Goal: Information Seeking & Learning: Compare options

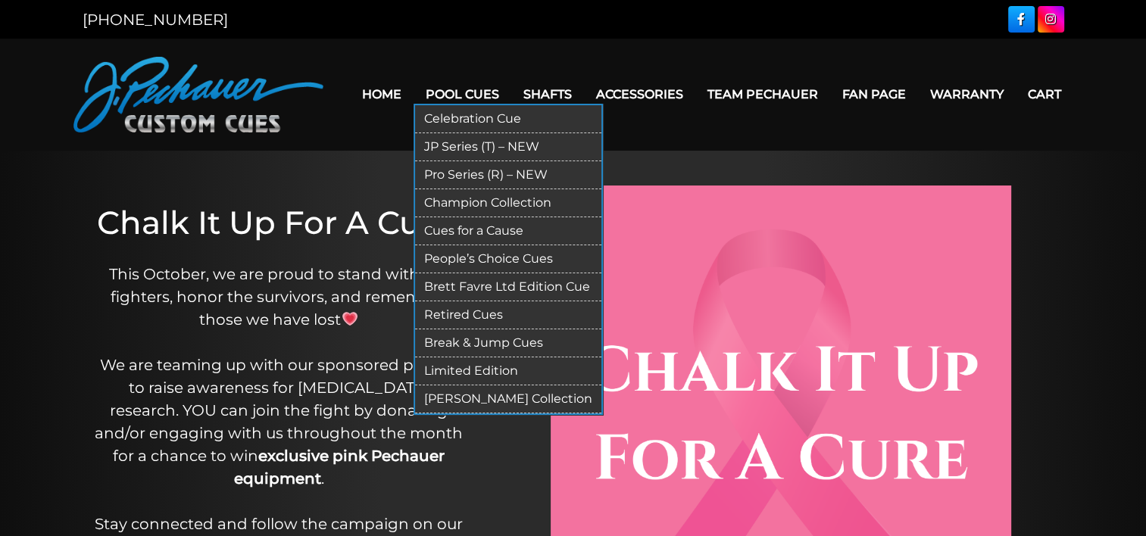
click at [463, 175] on link "Pro Series (R) – NEW" at bounding box center [508, 175] width 186 height 28
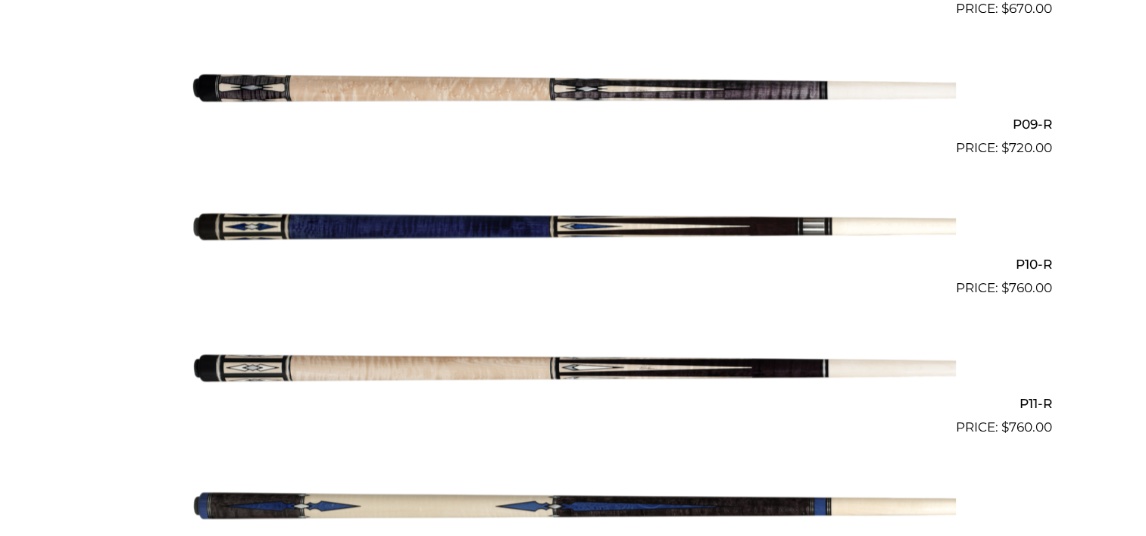
scroll to position [1581, 0]
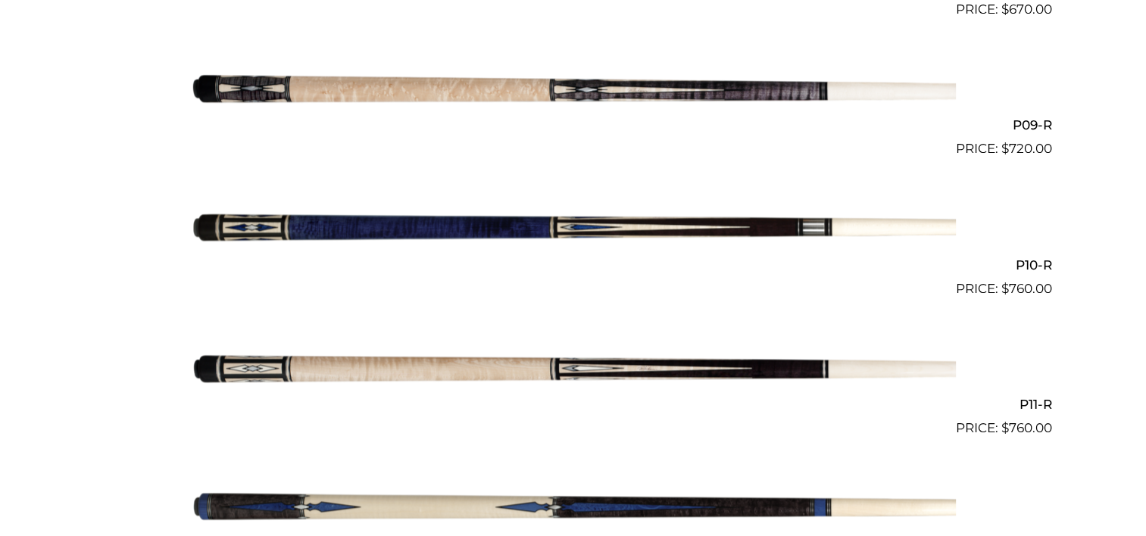
click at [551, 363] on img at bounding box center [573, 368] width 765 height 127
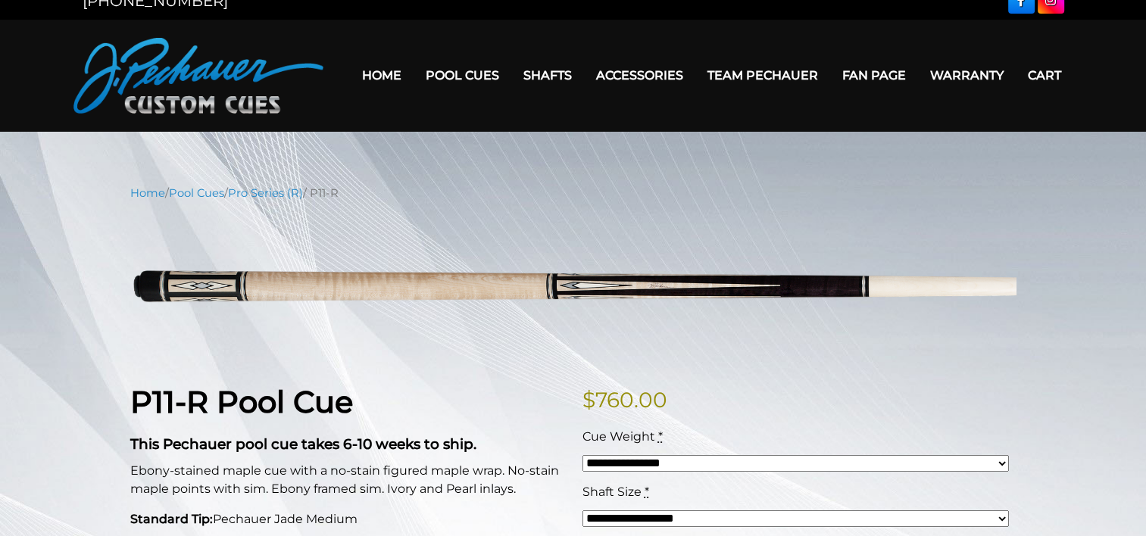
scroll to position [17, 0]
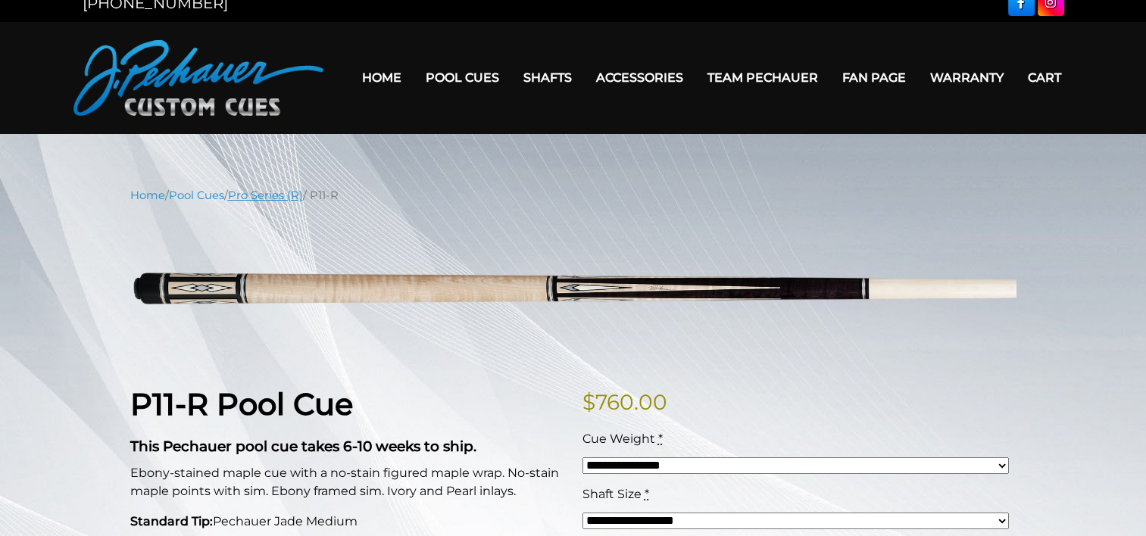
click at [279, 198] on link "Pro Series (R)" at bounding box center [265, 196] width 75 height 14
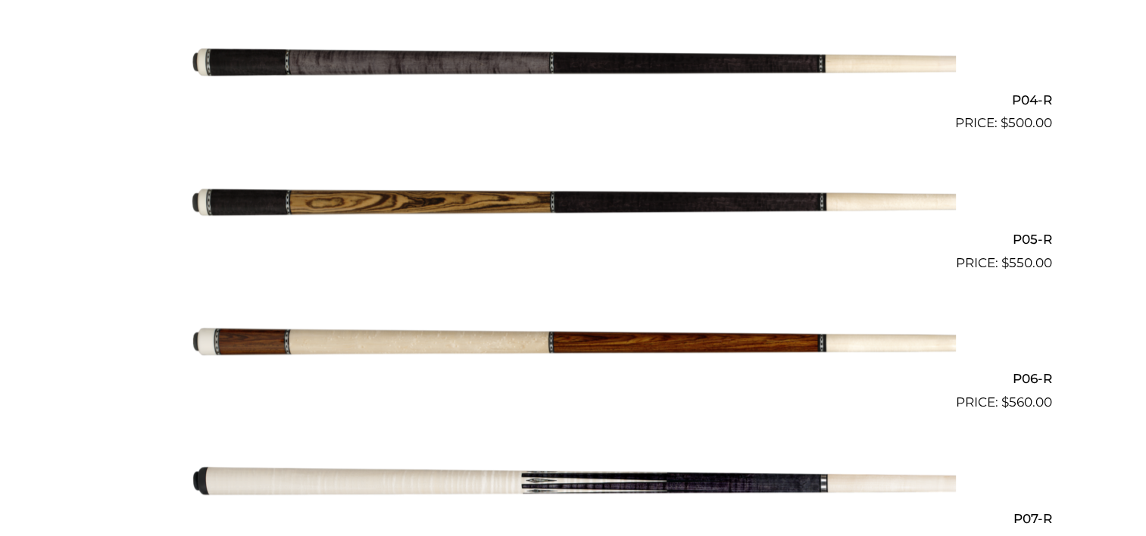
scroll to position [913, 0]
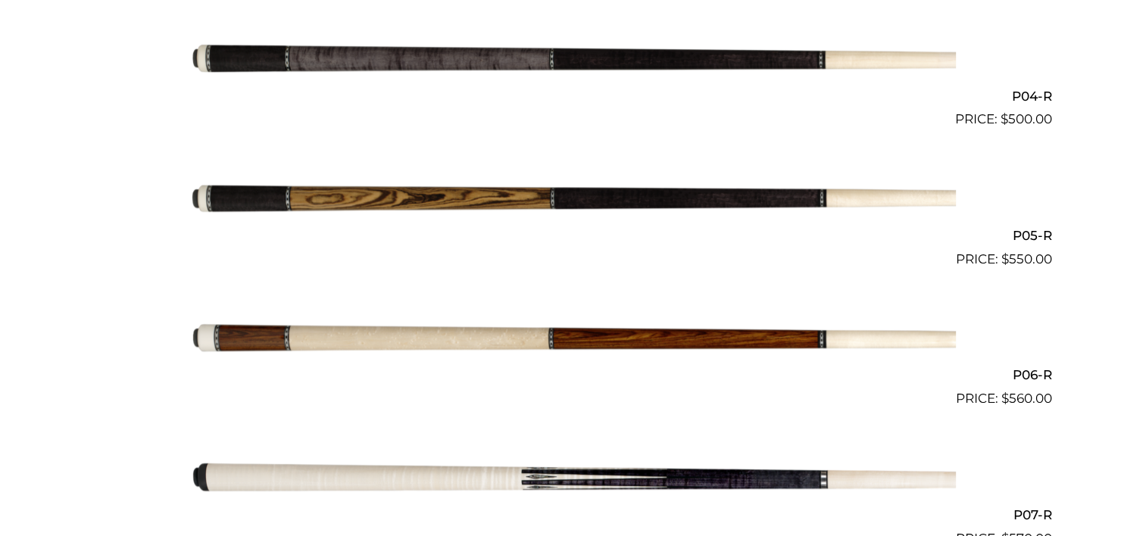
click at [553, 203] on img at bounding box center [573, 199] width 765 height 127
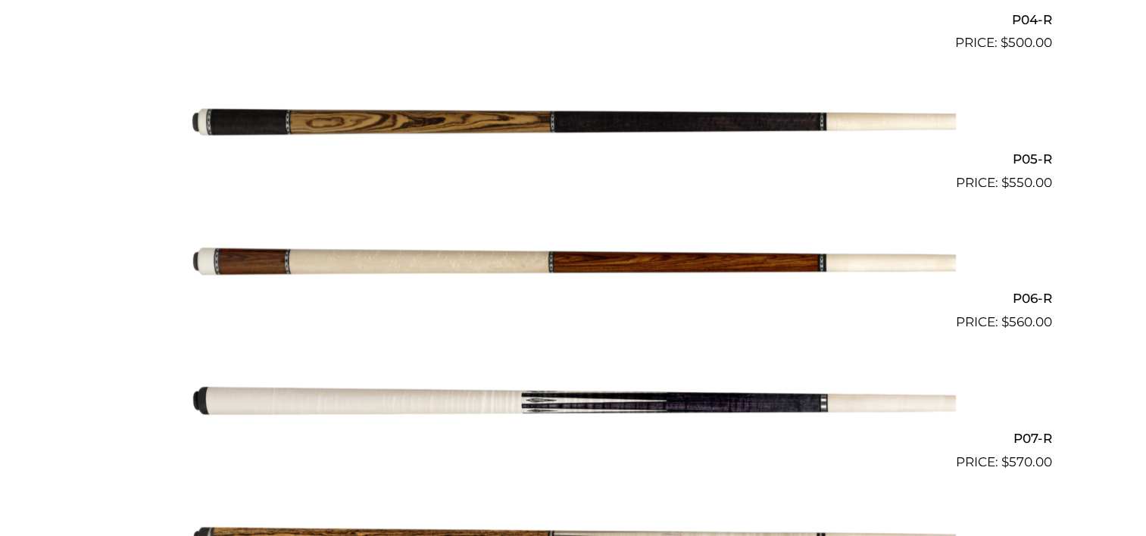
scroll to position [990, 0]
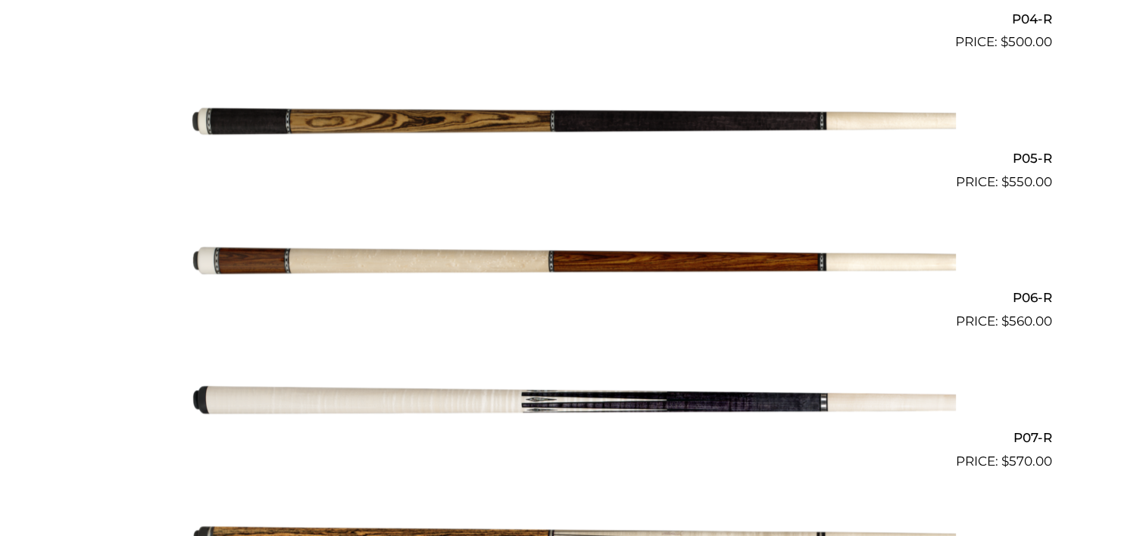
click at [536, 253] on img at bounding box center [573, 261] width 765 height 127
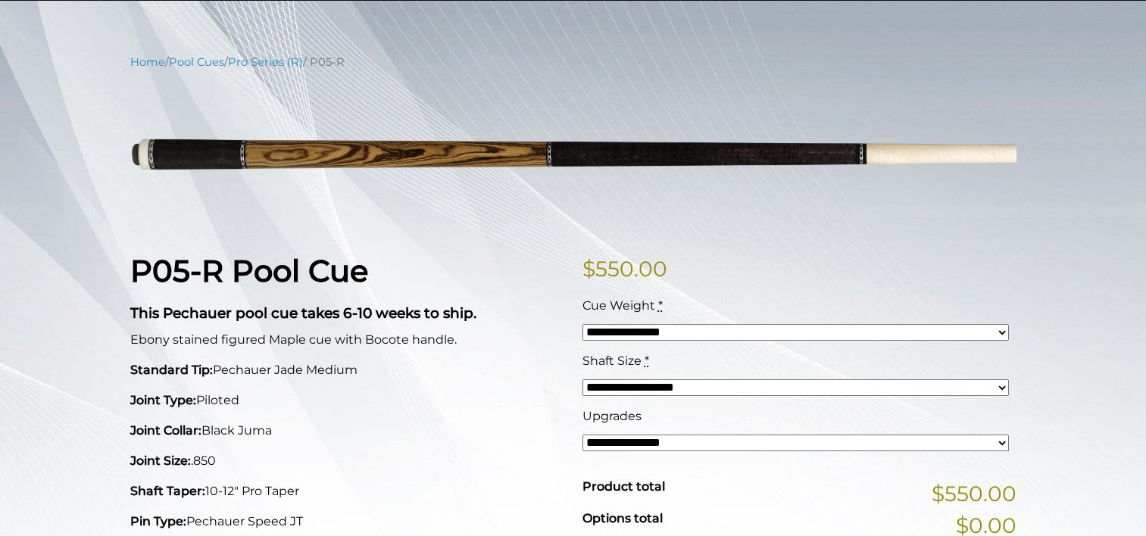
scroll to position [154, 0]
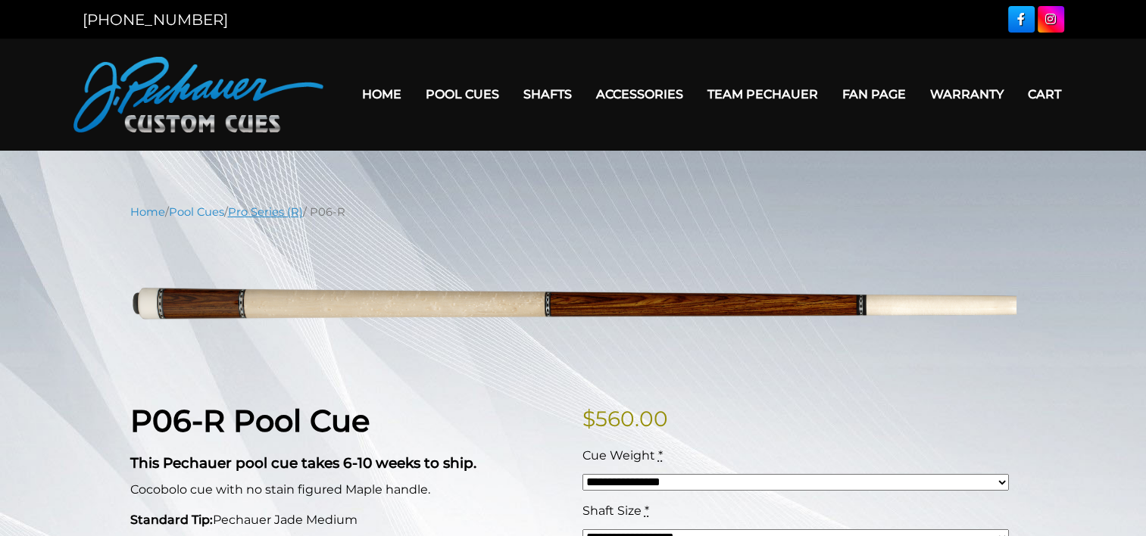
click at [298, 214] on link "Pro Series (R)" at bounding box center [265, 212] width 75 height 14
